Goal: Information Seeking & Learning: Find contact information

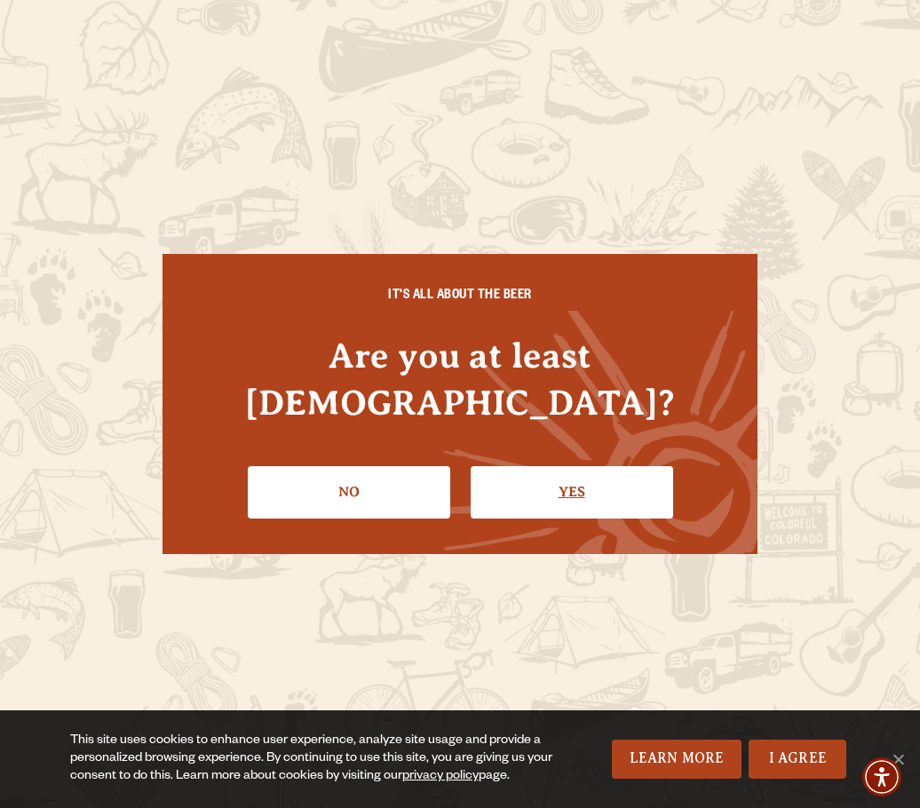
click at [547, 466] on link "Yes" at bounding box center [572, 492] width 202 height 52
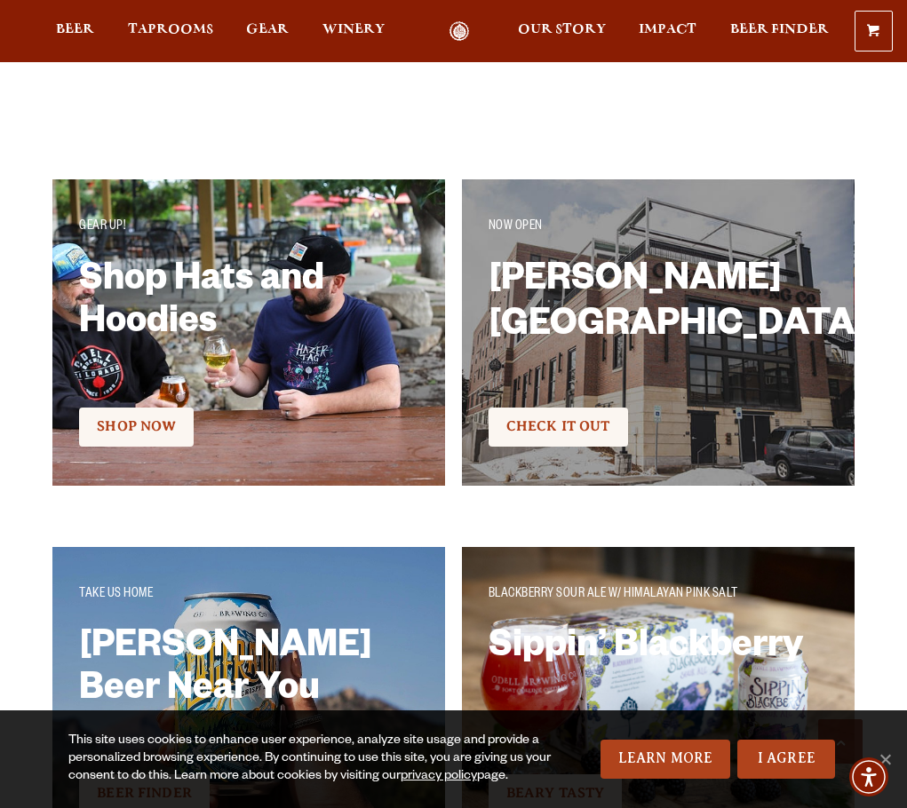
scroll to position [2664, 0]
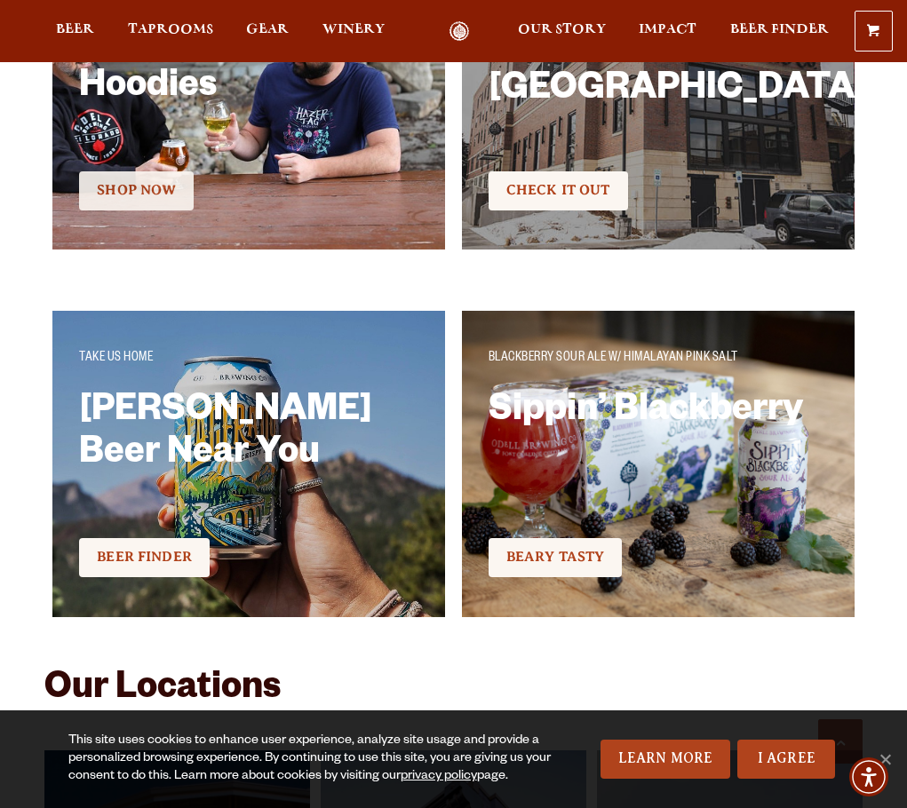
click at [151, 195] on span "Shop Now" at bounding box center [136, 190] width 79 height 16
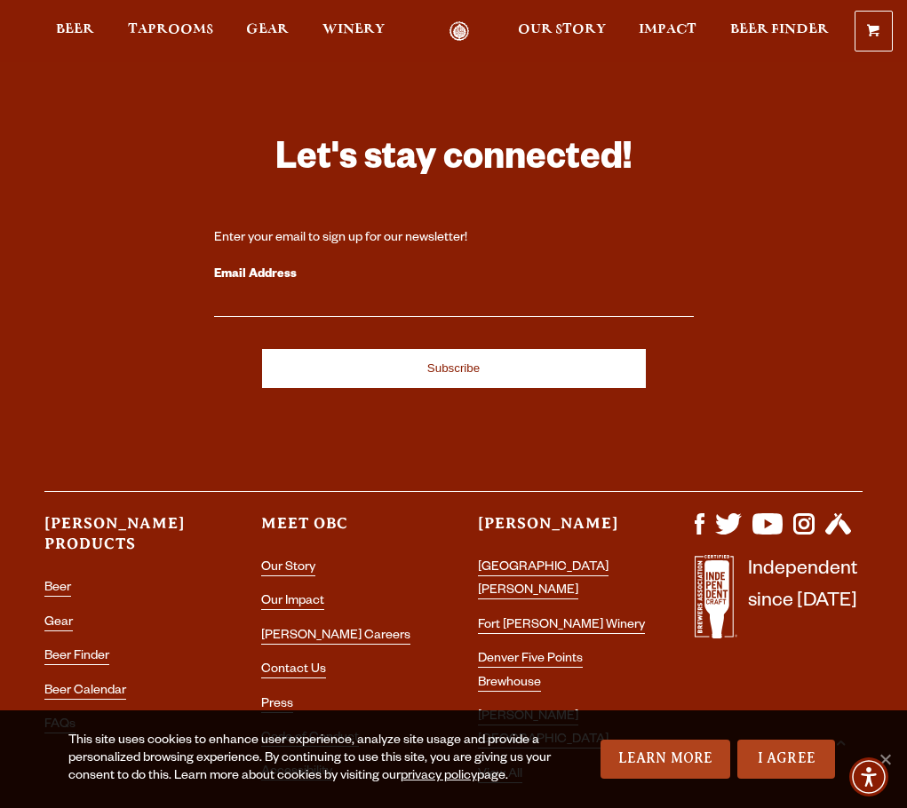
scroll to position [4455, 0]
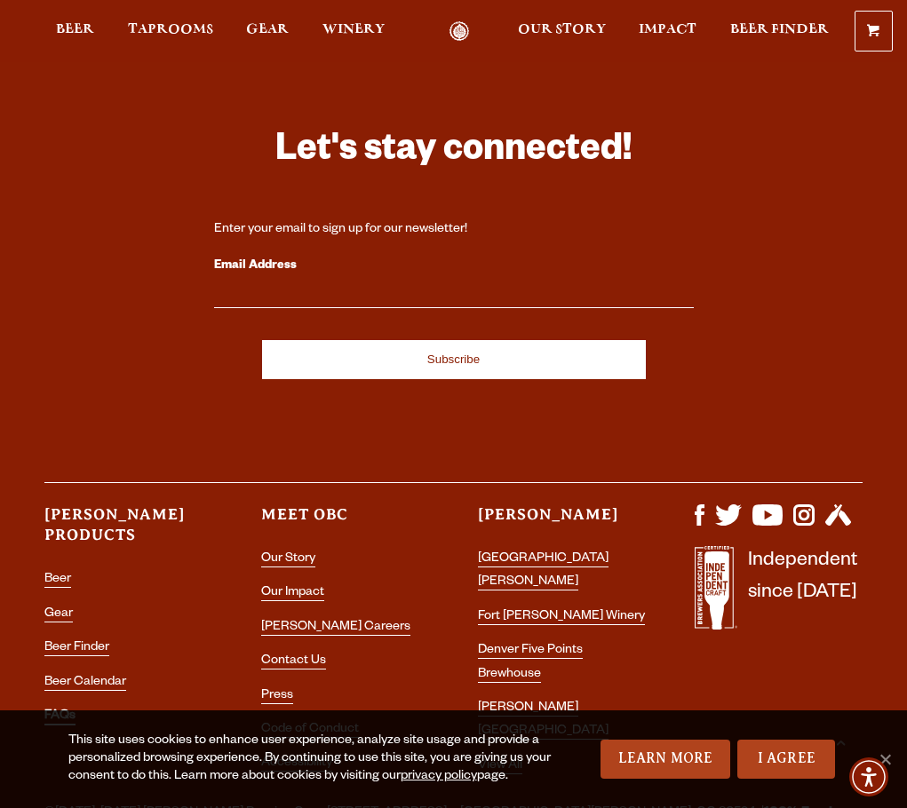
click at [51, 710] on link "FAQs" at bounding box center [59, 718] width 31 height 16
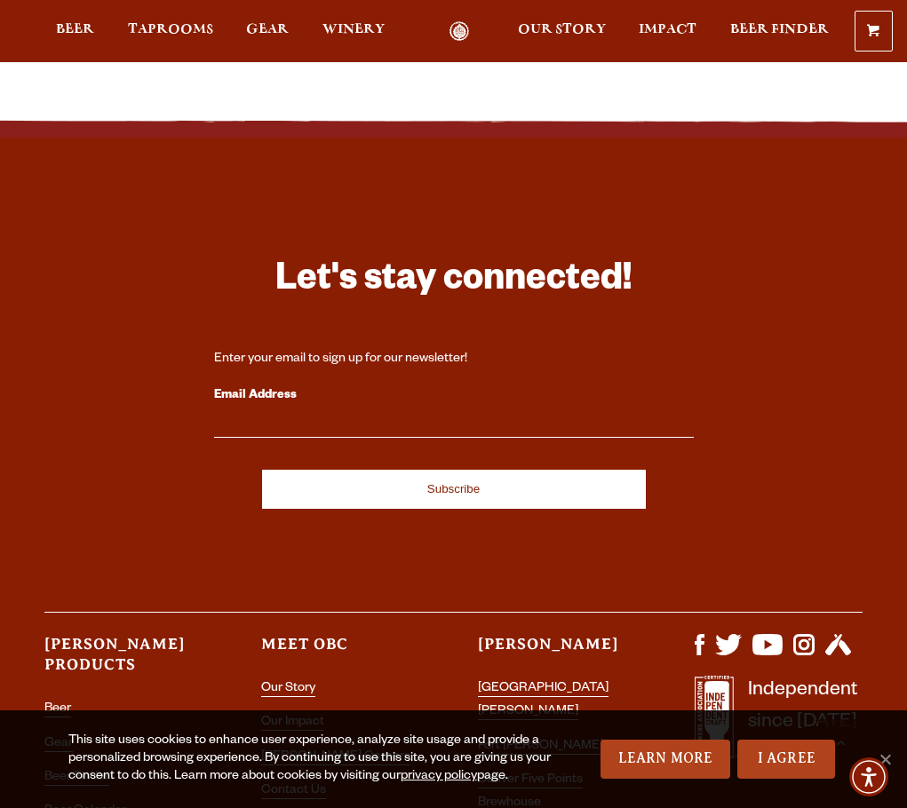
scroll to position [2031, 0]
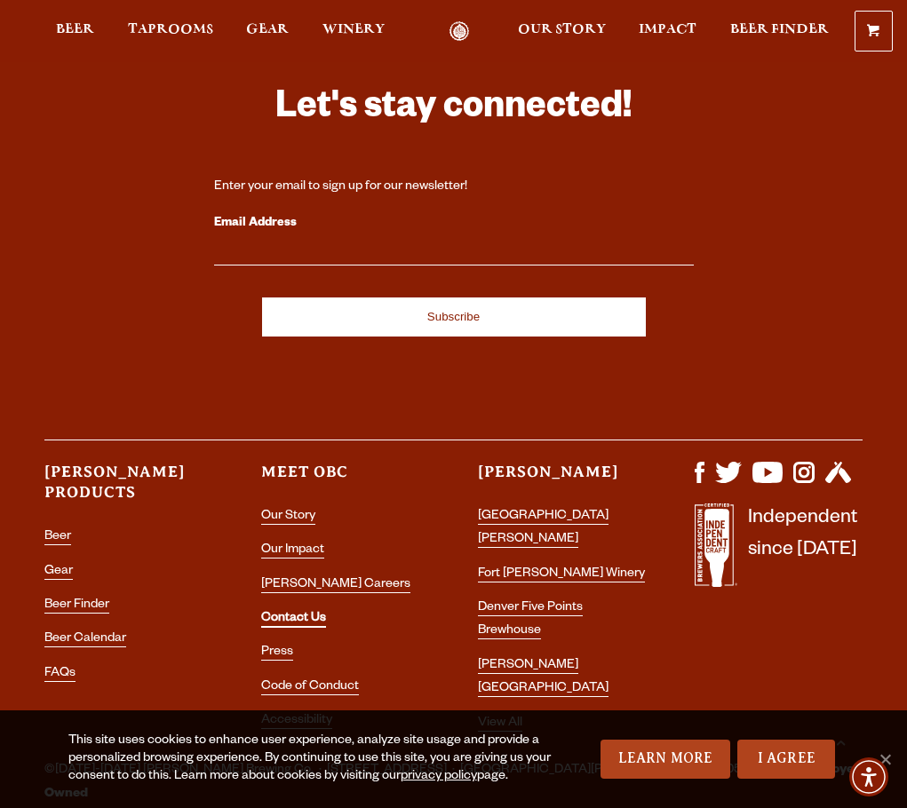
click at [283, 612] on link "Contact Us" at bounding box center [293, 620] width 65 height 16
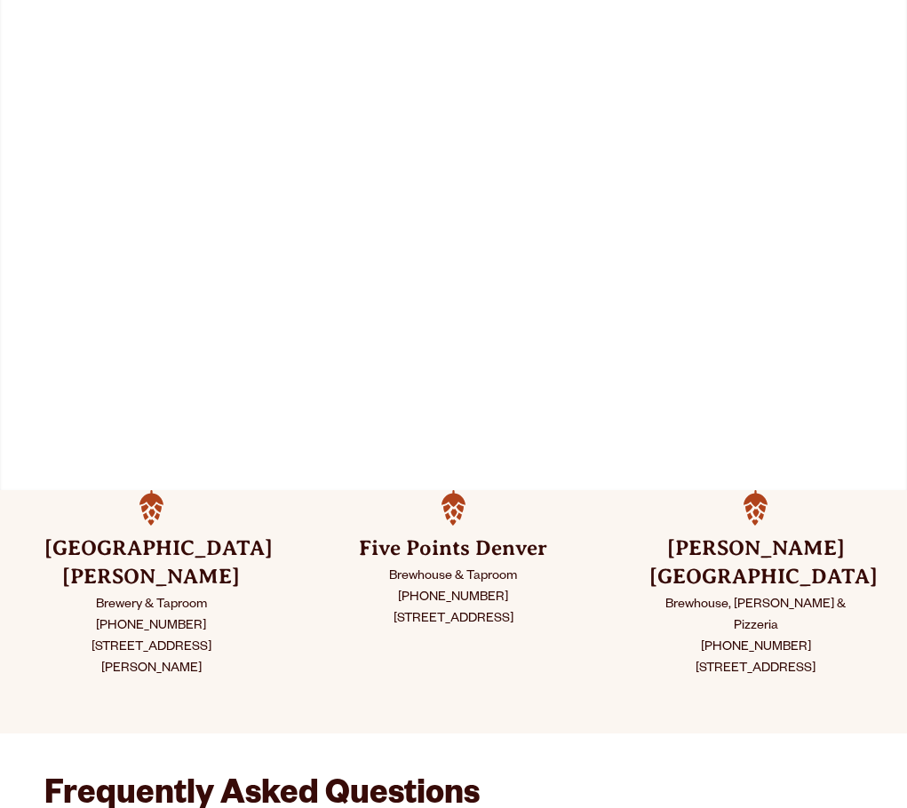
scroll to position [355, 0]
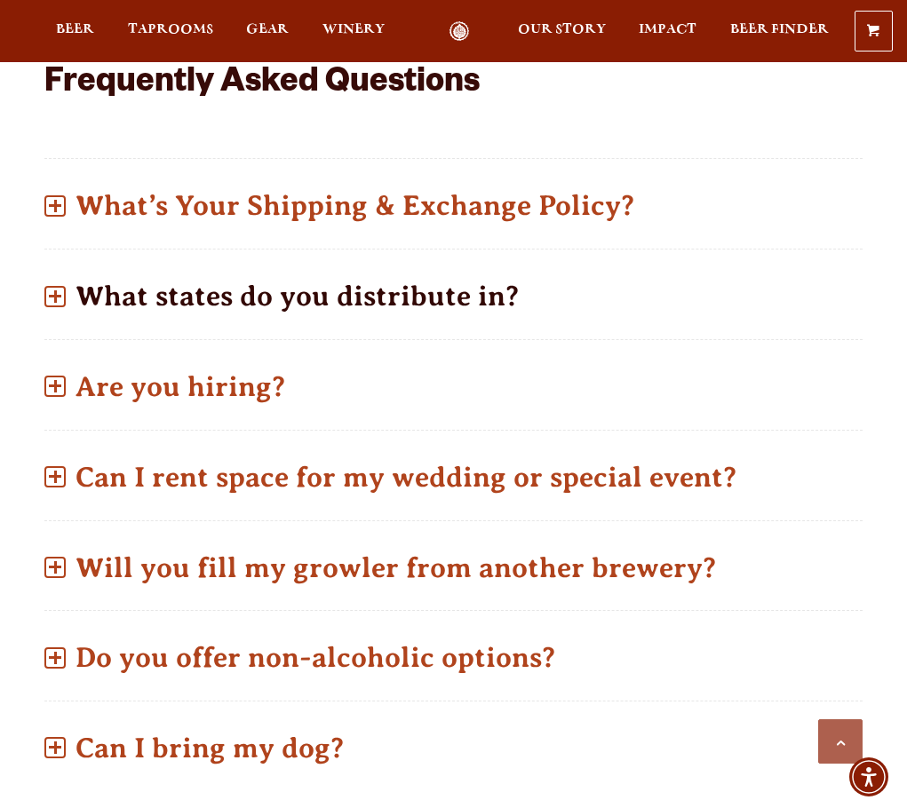
click at [411, 265] on p "What states do you distribute in?" at bounding box center [453, 296] width 818 height 63
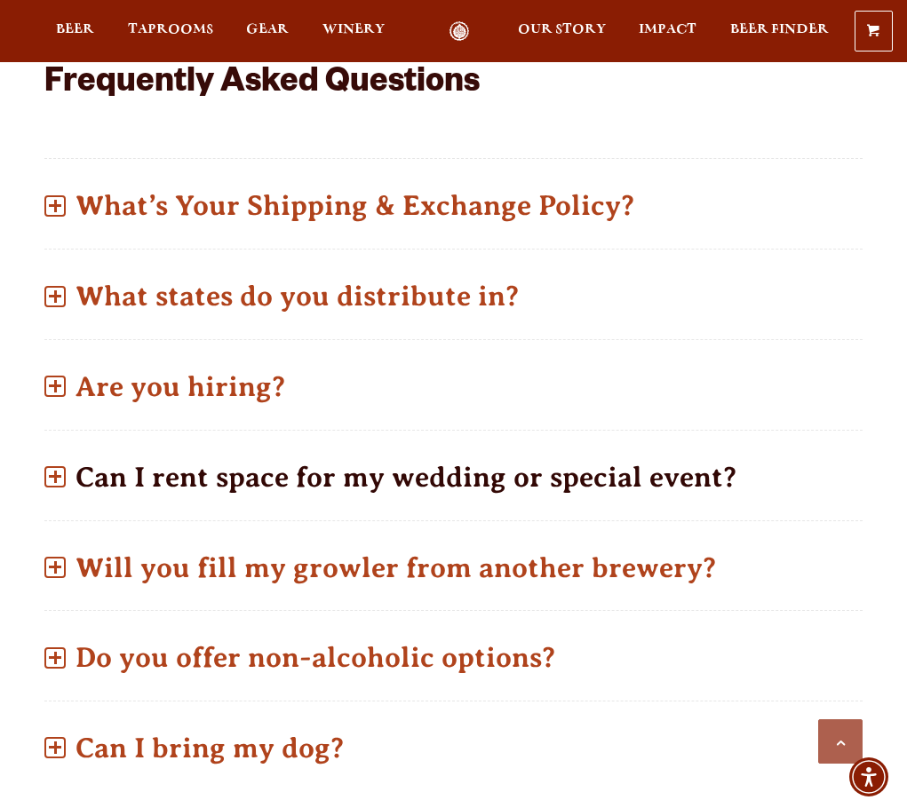
scroll to position [1098, 0]
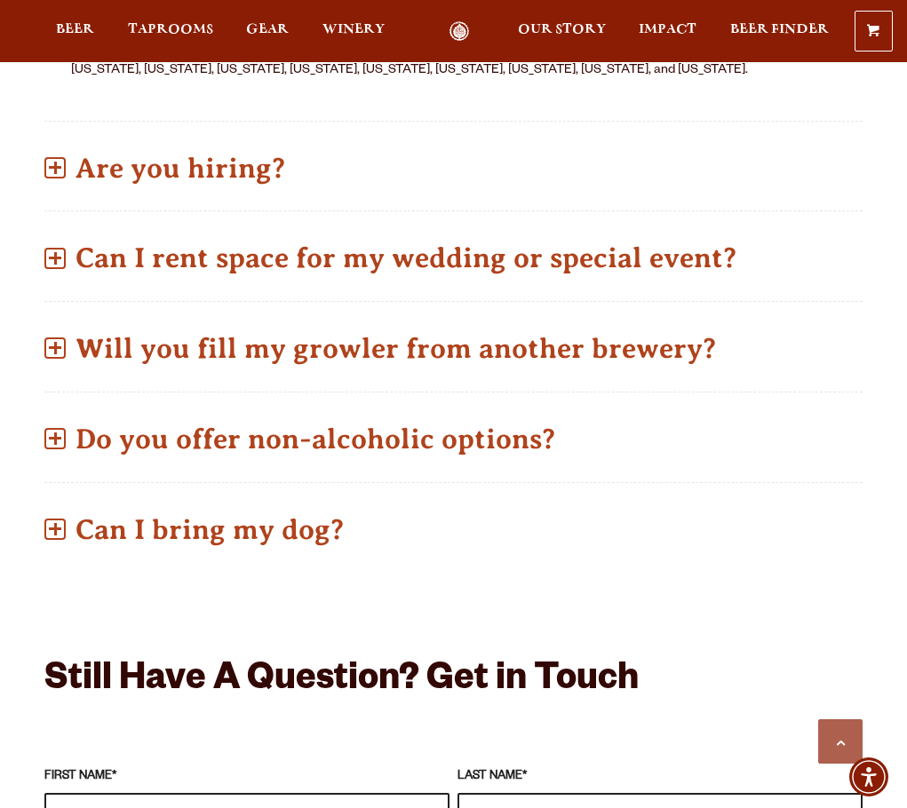
drag, startPoint x: 410, startPoint y: 209, endPoint x: 406, endPoint y: 193, distance: 16.6
click at [407, 210] on div "Can I rent space for my wedding or special event? We have spaces available for …" at bounding box center [453, 256] width 818 height 92
click at [398, 158] on p "Are you hiring?" at bounding box center [453, 168] width 818 height 63
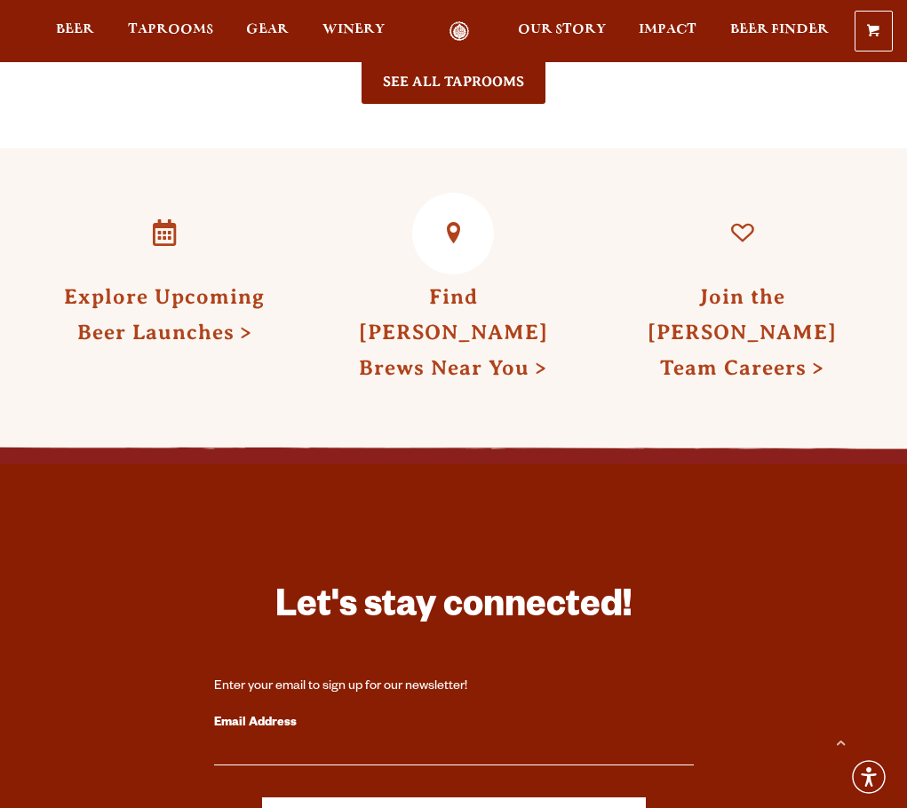
scroll to position [3438, 0]
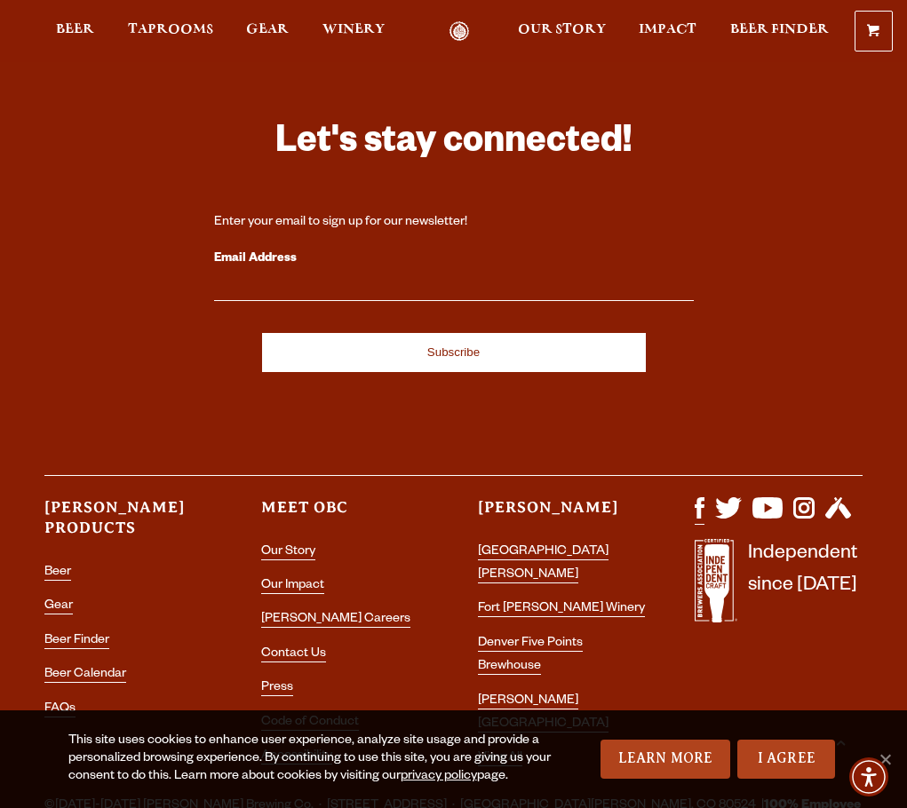
click at [702, 510] on link "Visit us on Facebook" at bounding box center [699, 517] width 10 height 15
